Goal: Task Accomplishment & Management: Manage account settings

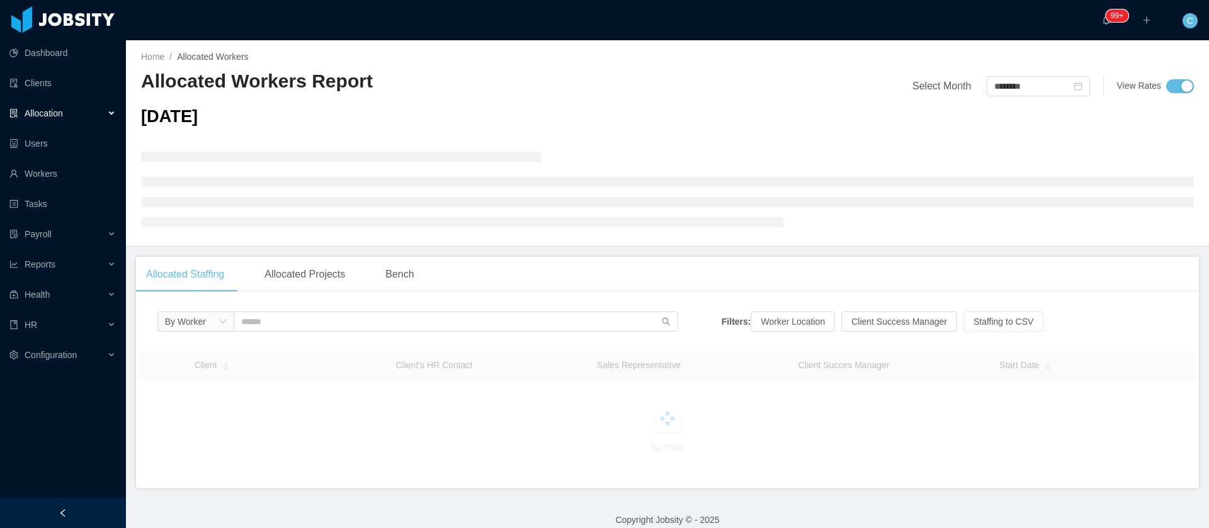
scroll to position [14, 0]
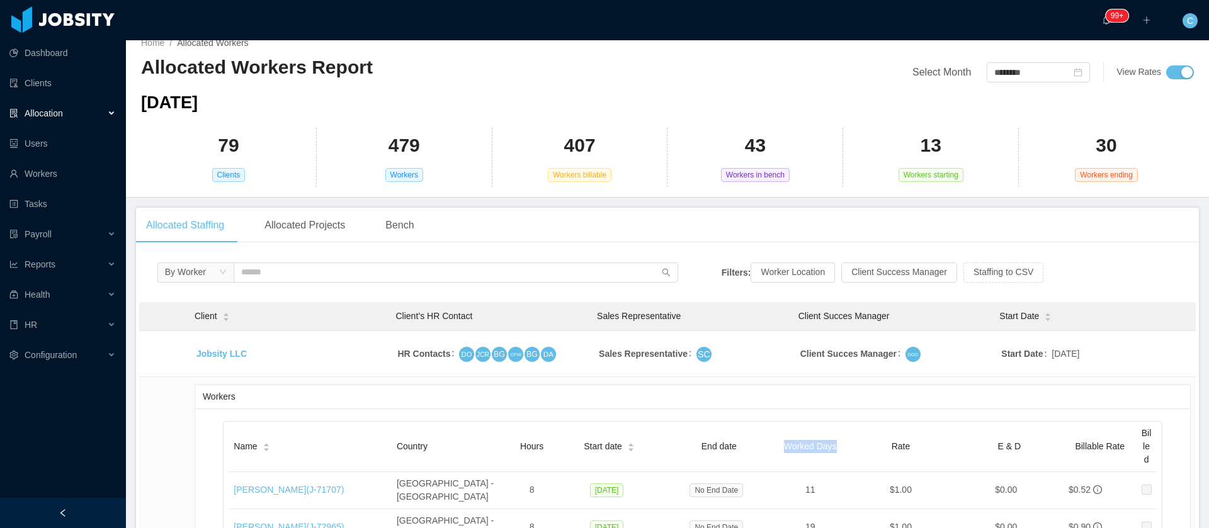
drag, startPoint x: 839, startPoint y: 453, endPoint x: 761, endPoint y: 455, distance: 78.1
click at [761, 456] on tr "Name Country Hours Start date End date Worked Days Rate E & D Billable Rate Bil…" at bounding box center [693, 447] width 928 height 50
copy tr "Worked Days"
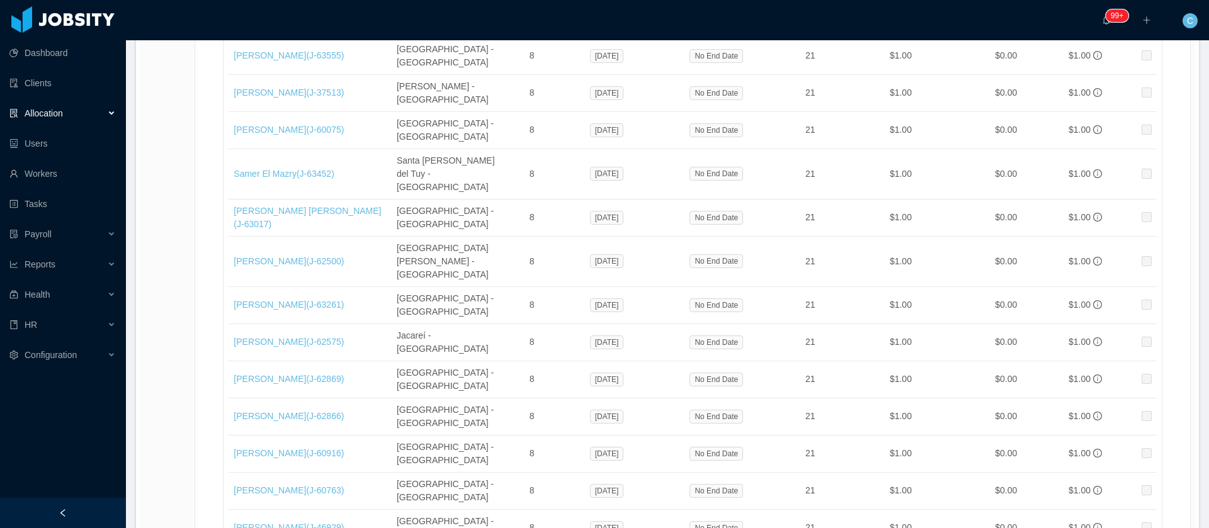
scroll to position [21280, 0]
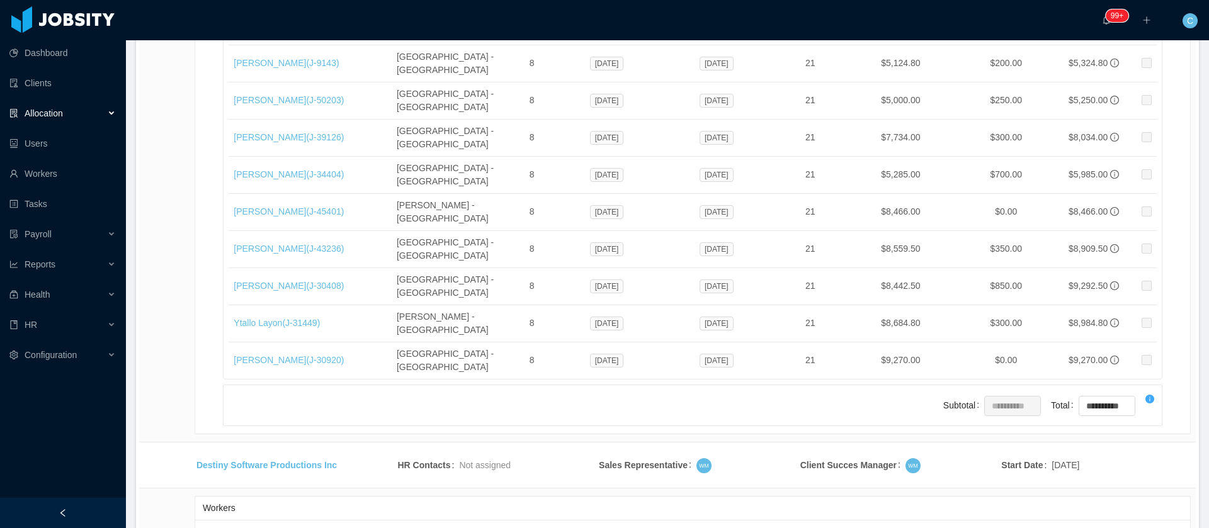
drag, startPoint x: 1142, startPoint y: 438, endPoint x: 752, endPoint y: 33, distance: 562.0
click at [1142, 438] on li "500 / page" at bounding box center [1147, 434] width 58 height 20
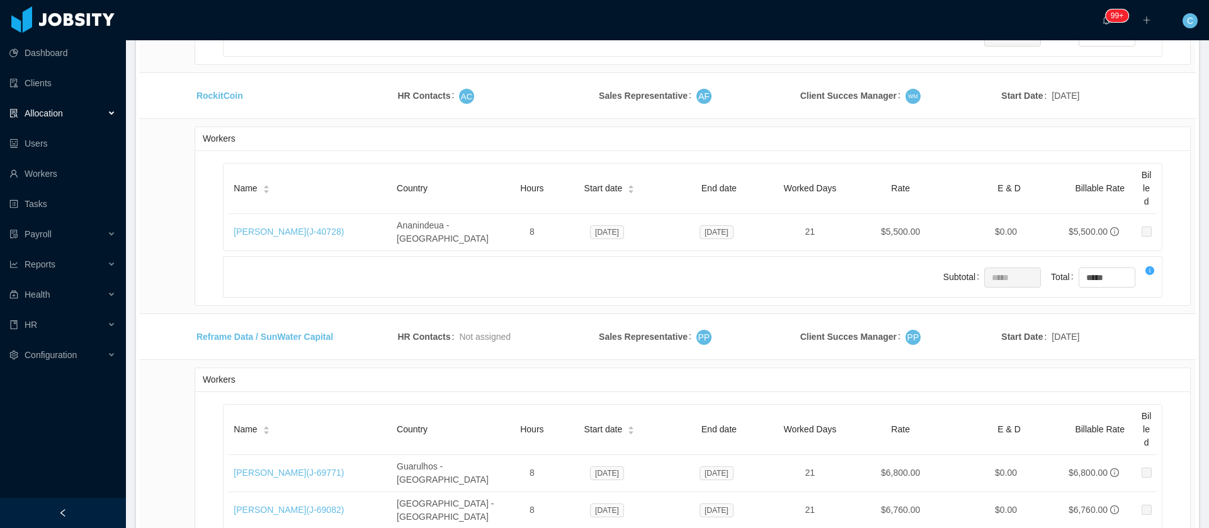
drag, startPoint x: 926, startPoint y: 443, endPoint x: 877, endPoint y: 446, distance: 49.2
copy td "6,700.00"
drag, startPoint x: 922, startPoint y: 394, endPoint x: 851, endPoint y: 400, distance: 70.8
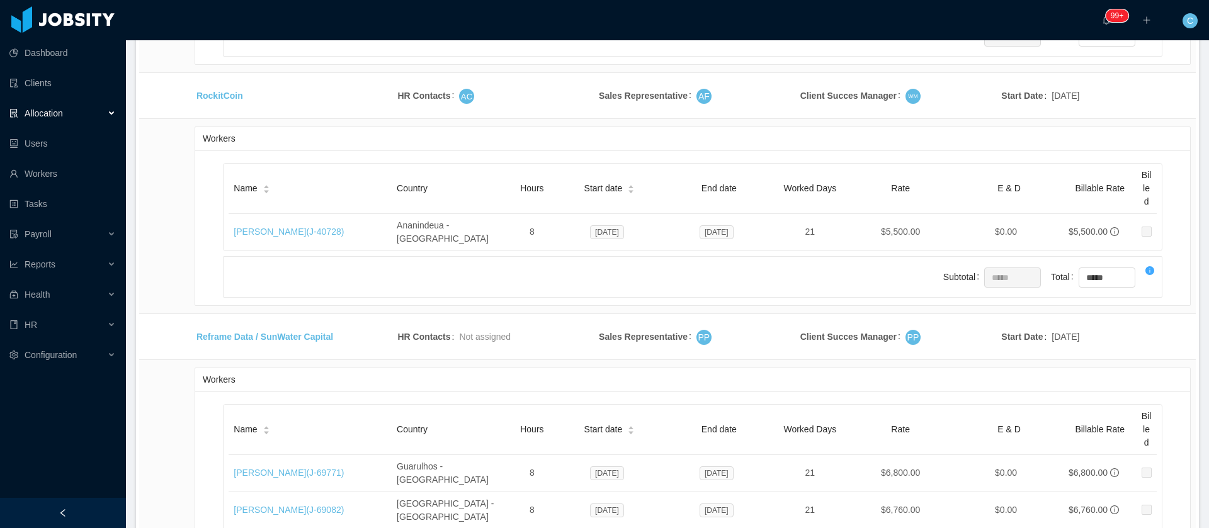
copy td "$7,800.00"
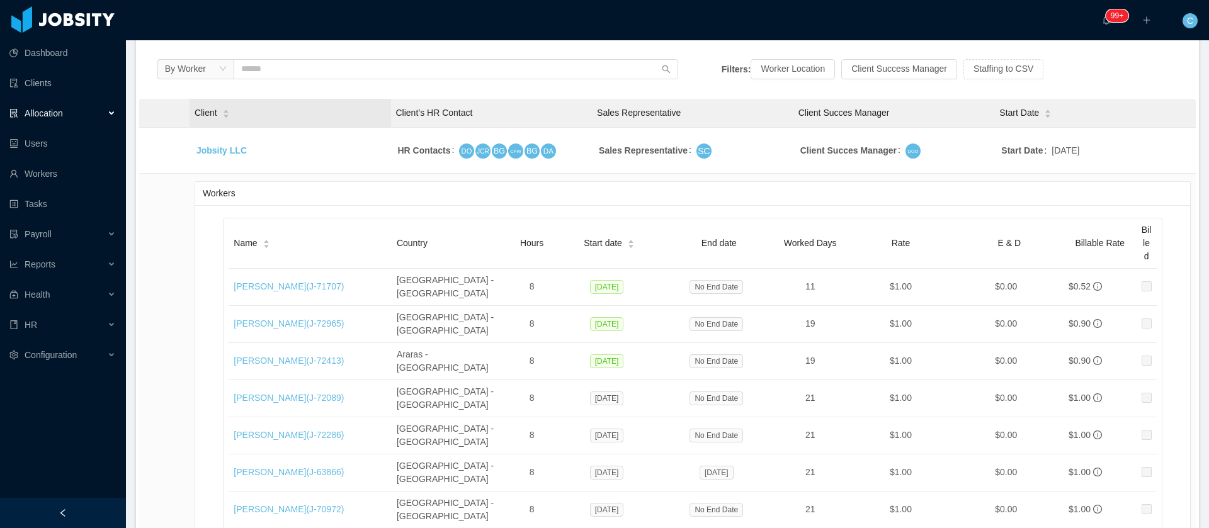
scroll to position [199, 0]
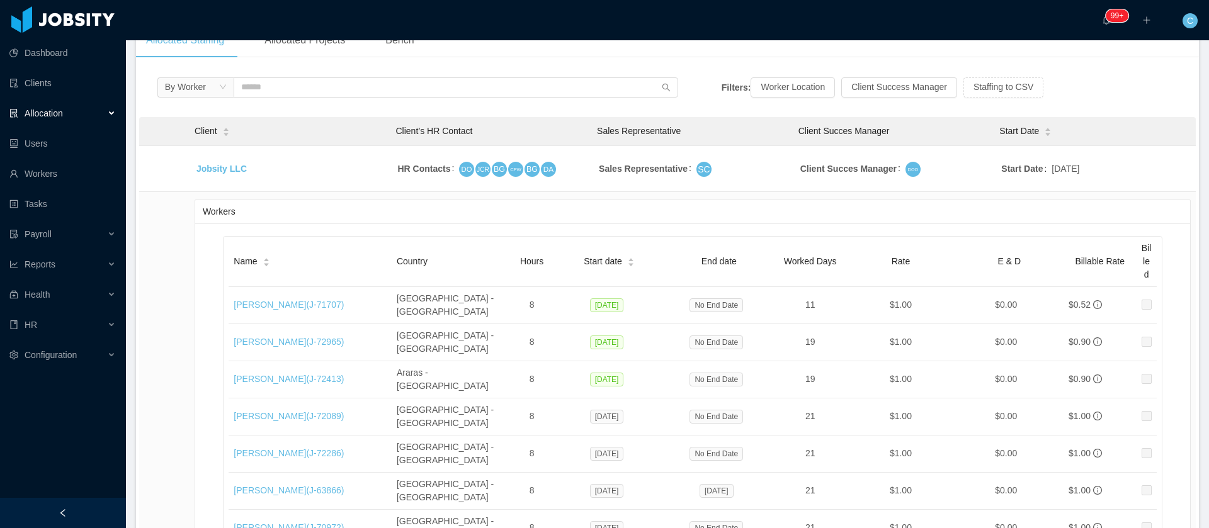
click at [225, 129] on icon "icon: caret-up" at bounding box center [226, 129] width 5 height 3
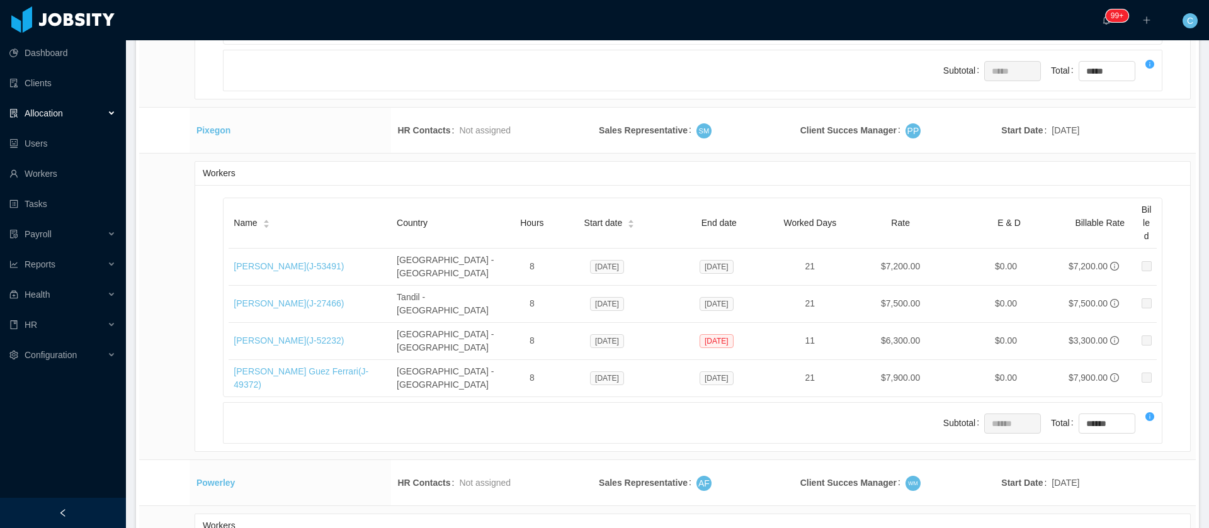
scroll to position [23904, 0]
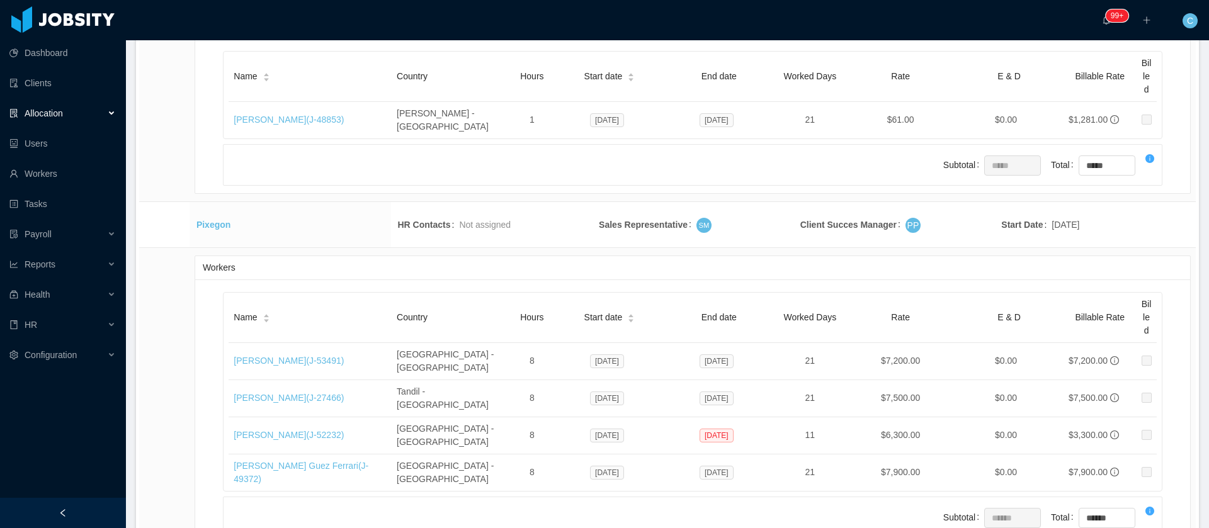
drag, startPoint x: 254, startPoint y: 239, endPoint x: 168, endPoint y: 230, distance: 86.2
copy tr "Signpost"
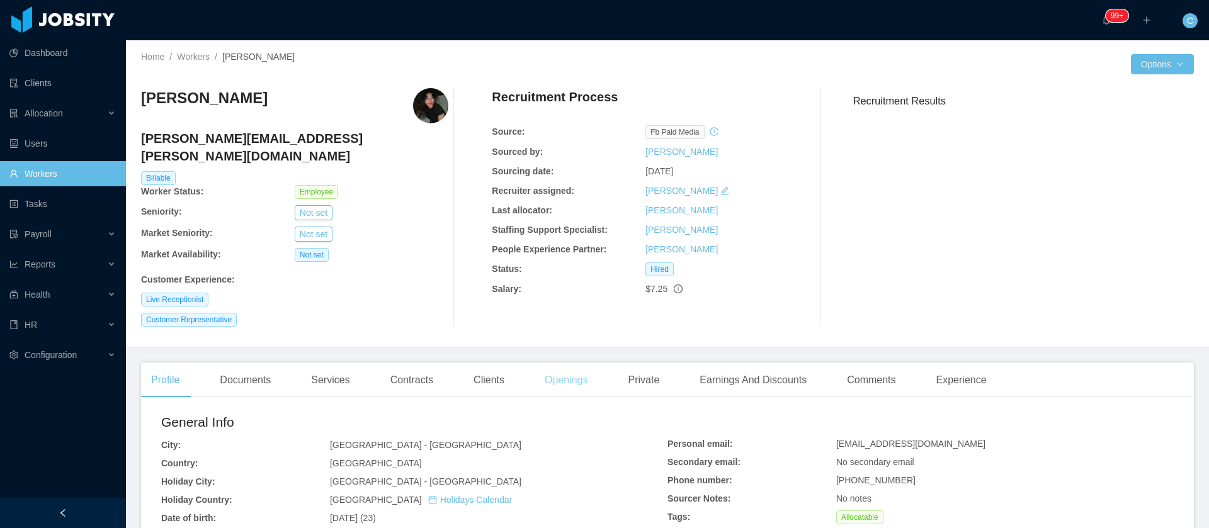
click at [570, 364] on div "Openings" at bounding box center [567, 380] width 64 height 35
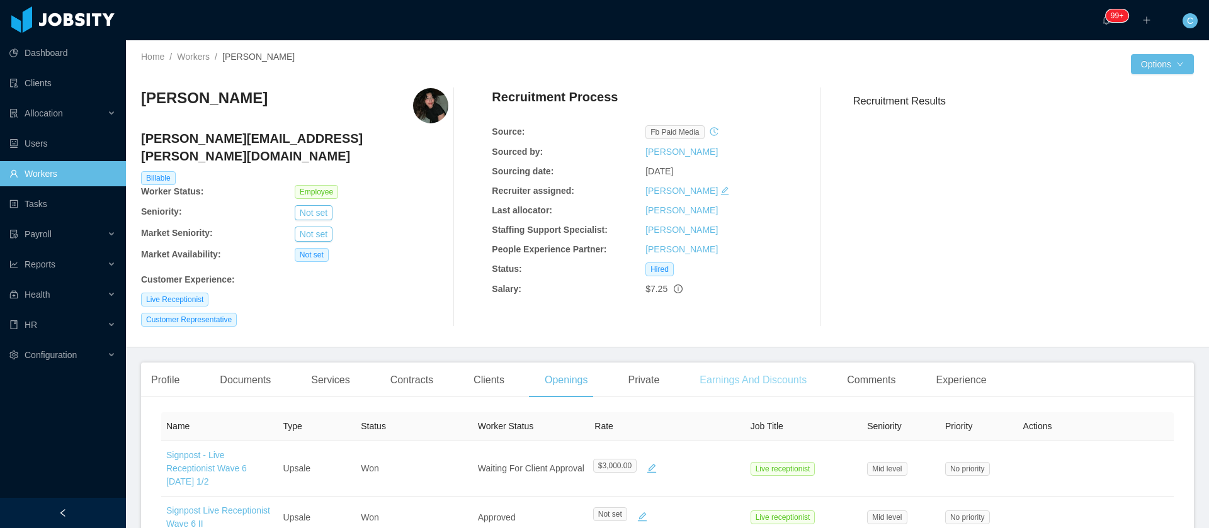
click at [727, 363] on div "Earnings And Discounts" at bounding box center [753, 380] width 127 height 35
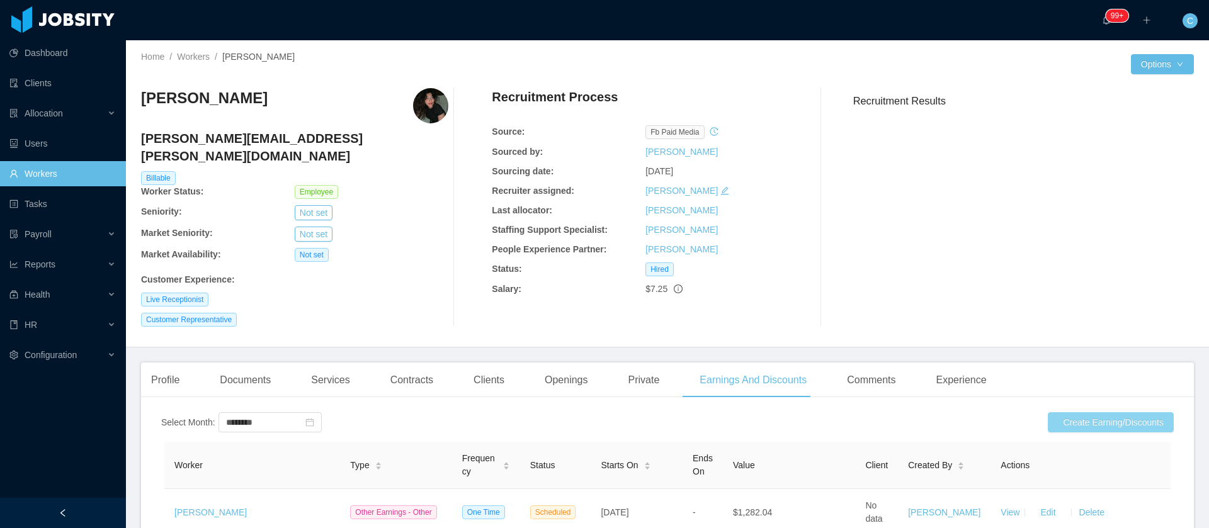
click at [1069, 412] on button "Create Earning/Discounts" at bounding box center [1111, 422] width 126 height 20
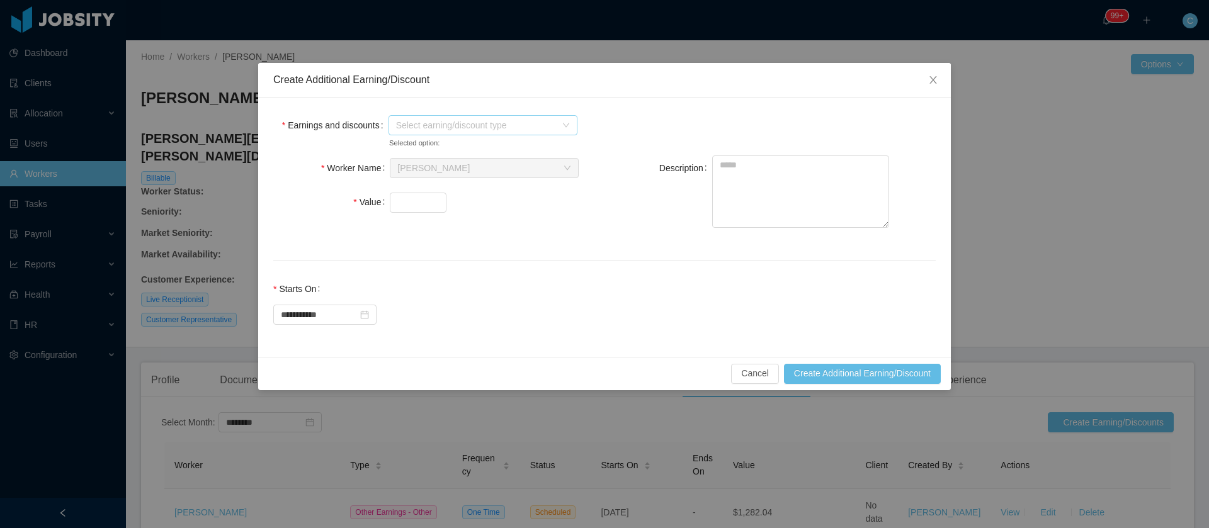
click at [430, 126] on span "Select earning/discount type" at bounding box center [476, 125] width 160 height 13
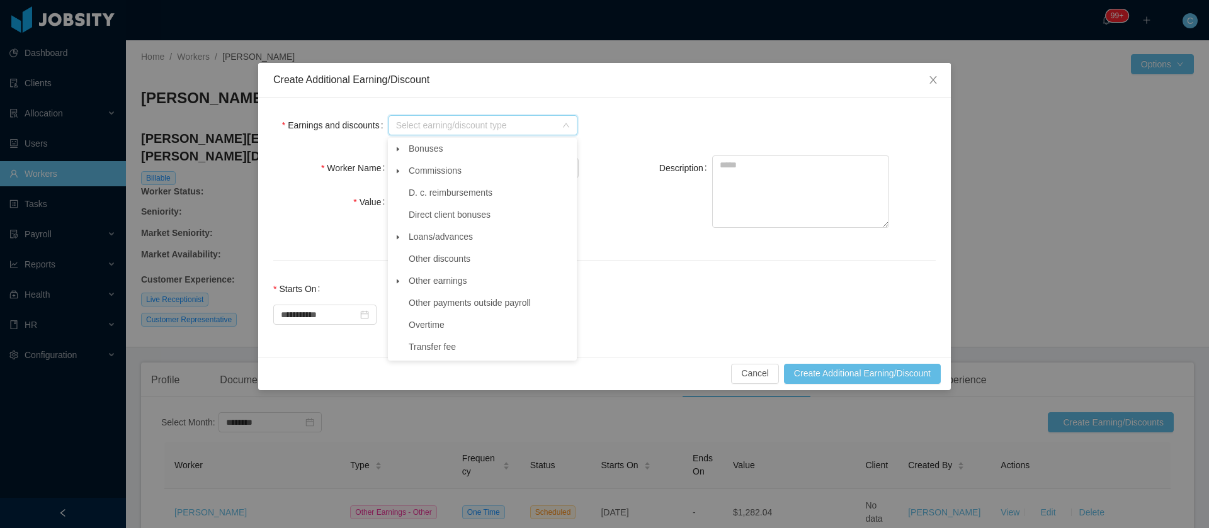
click at [400, 150] on icon "icon: caret-down" at bounding box center [398, 149] width 6 height 6
